Goal: Information Seeking & Learning: Learn about a topic

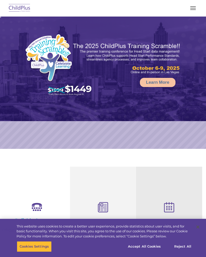
select select "MEDIUM"
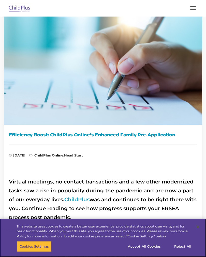
scroll to position [17, 0]
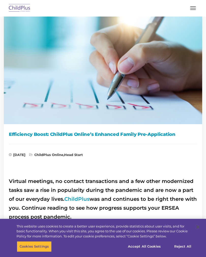
click at [72, 197] on link "ChildPlus" at bounding box center [76, 199] width 25 height 6
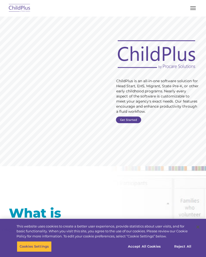
click at [133, 120] on link "Get Started" at bounding box center [128, 120] width 25 height 7
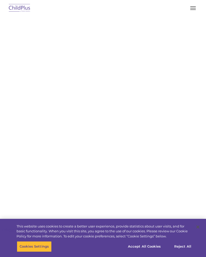
select select "MEDIUM"
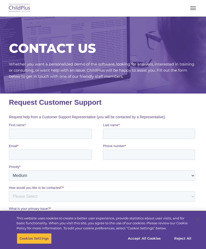
click at [7, 1] on nav "Download Support | Schedule A Demo  MENU MENU Software ChildPlus: The original…" at bounding box center [103, 8] width 206 height 17
